Goal: Navigation & Orientation: Find specific page/section

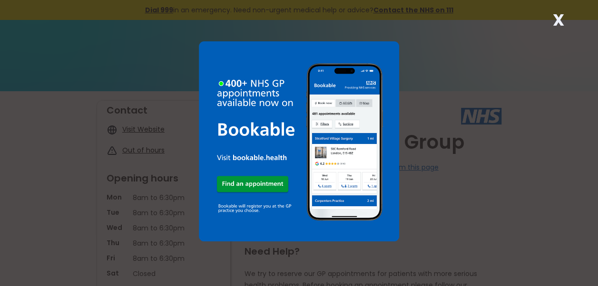
click at [87, 199] on div "X" at bounding box center [299, 143] width 598 height 286
click at [49, 210] on div "X" at bounding box center [299, 143] width 598 height 286
click at [52, 230] on div "X" at bounding box center [299, 143] width 598 height 286
click at [36, 216] on div "X" at bounding box center [299, 143] width 598 height 286
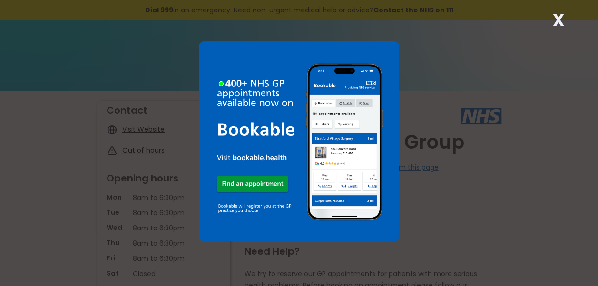
click at [35, 216] on div "X" at bounding box center [299, 143] width 598 height 286
click at [560, 18] on strong "X" at bounding box center [558, 20] width 11 height 23
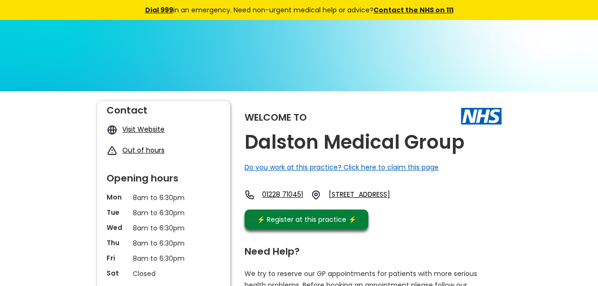
click at [560, 19] on div "Dial 999 in an emergency. Need non-urgent medical help or advice? Contact the N…" at bounding box center [299, 10] width 598 height 20
